Goal: Book appointment/travel/reservation

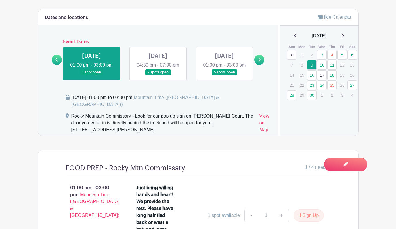
scroll to position [362, 0]
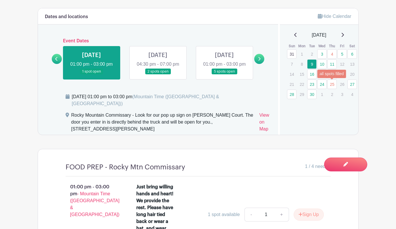
click at [332, 85] on link "25" at bounding box center [331, 83] width 9 height 9
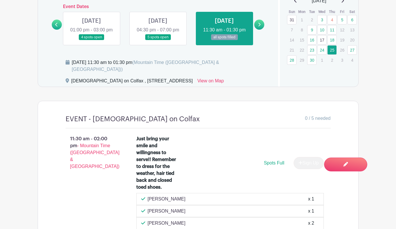
scroll to position [390, 0]
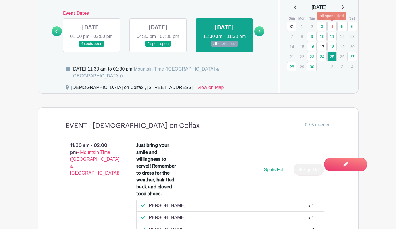
click at [332, 23] on link "4" at bounding box center [331, 26] width 9 height 9
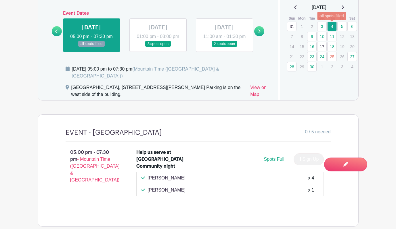
click at [333, 26] on link "4" at bounding box center [331, 26] width 9 height 9
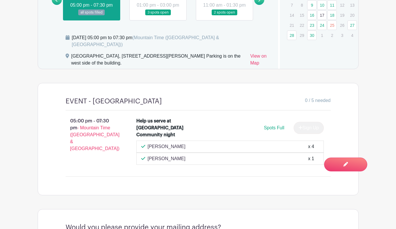
scroll to position [415, 0]
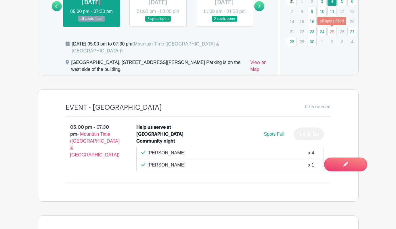
click at [332, 32] on link "25" at bounding box center [331, 31] width 9 height 9
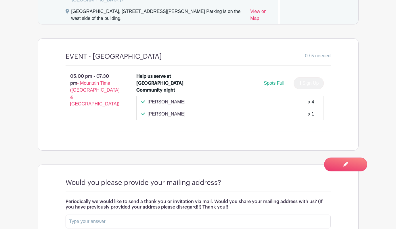
scroll to position [472, 0]
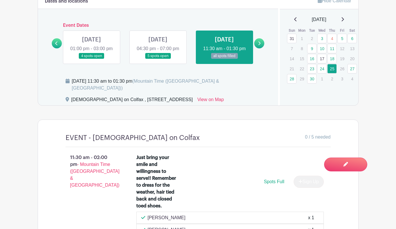
scroll to position [381, 0]
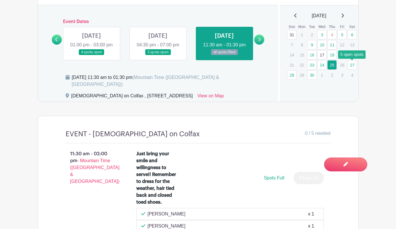
click at [353, 66] on link "27" at bounding box center [352, 64] width 9 height 9
click at [291, 76] on link "28" at bounding box center [291, 74] width 9 height 9
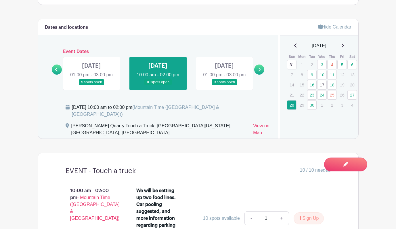
scroll to position [343, 0]
